Goal: Task Accomplishment & Management: Manage account settings

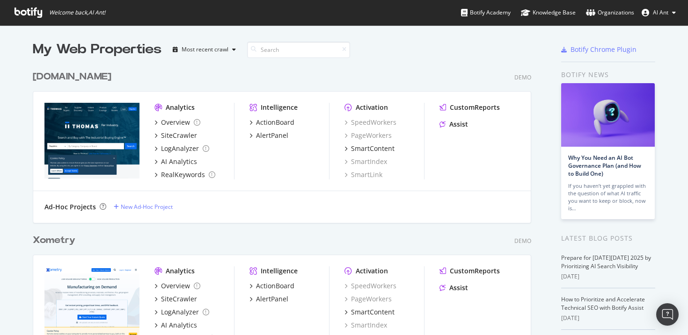
scroll to position [328, 674]
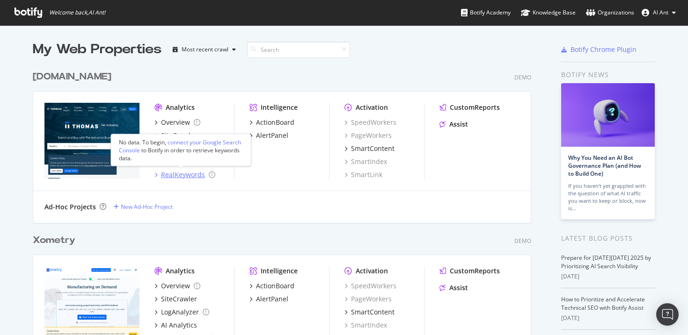
click at [175, 172] on div "RealKeywords" at bounding box center [183, 174] width 44 height 9
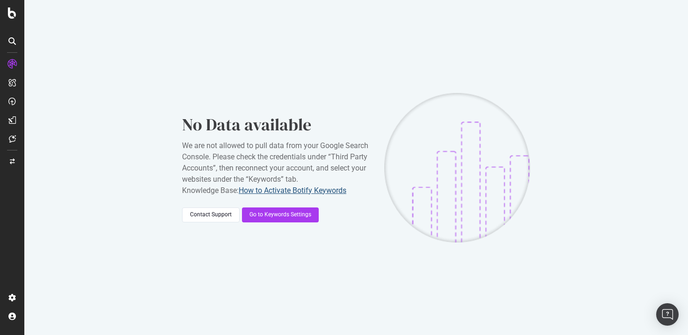
click at [313, 186] on link "How to Activate Botify Keywords" at bounding box center [293, 190] width 108 height 9
click at [292, 216] on div "Go to Keywords Settings" at bounding box center [280, 215] width 62 height 8
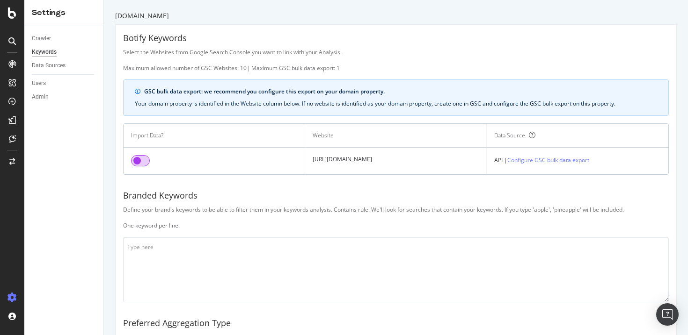
click at [144, 159] on input "checkbox" at bounding box center [140, 160] width 19 height 11
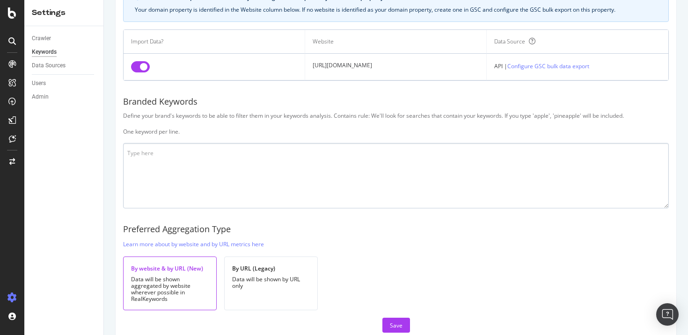
scroll to position [111, 0]
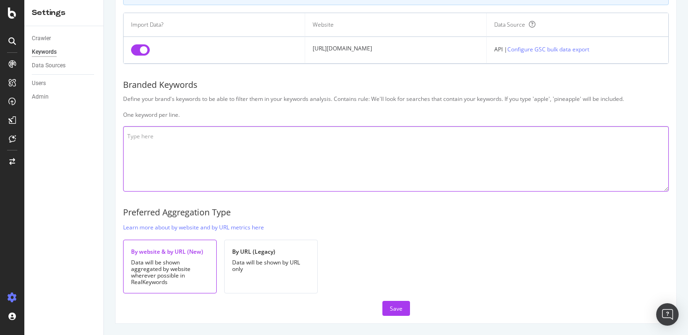
click at [190, 154] on textarea at bounding box center [395, 158] width 545 height 65
type textarea "thomas thomasnet"
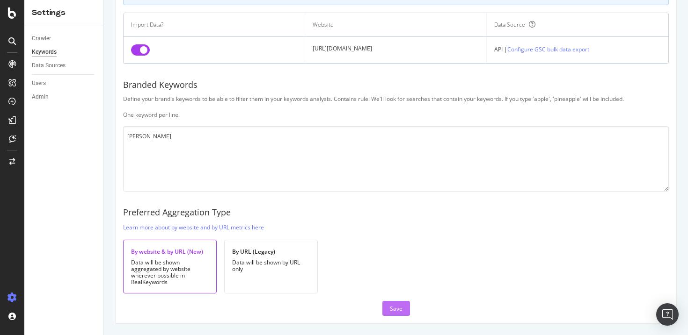
click at [395, 304] on div "Save" at bounding box center [396, 309] width 13 height 14
click at [381, 259] on div "By website & by URL (New) Data will be shown aggregated by website wherever pos…" at bounding box center [395, 267] width 545 height 54
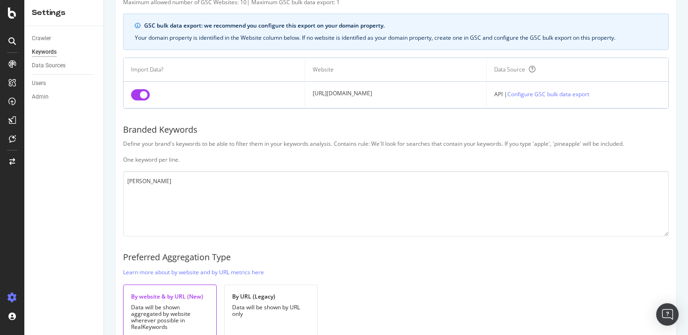
scroll to position [0, 0]
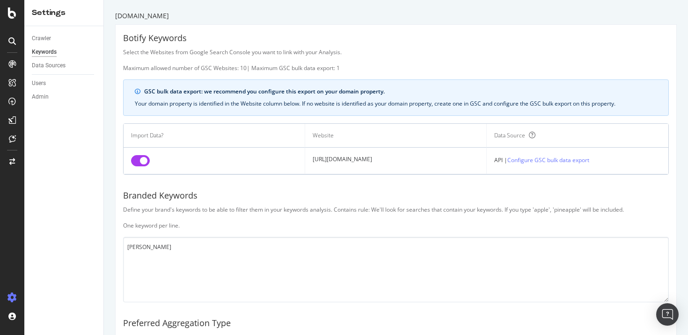
click at [443, 57] on div "Select the Websites from Google Search Console you want to link with your Analy…" at bounding box center [395, 60] width 545 height 24
